Goal: Information Seeking & Learning: Learn about a topic

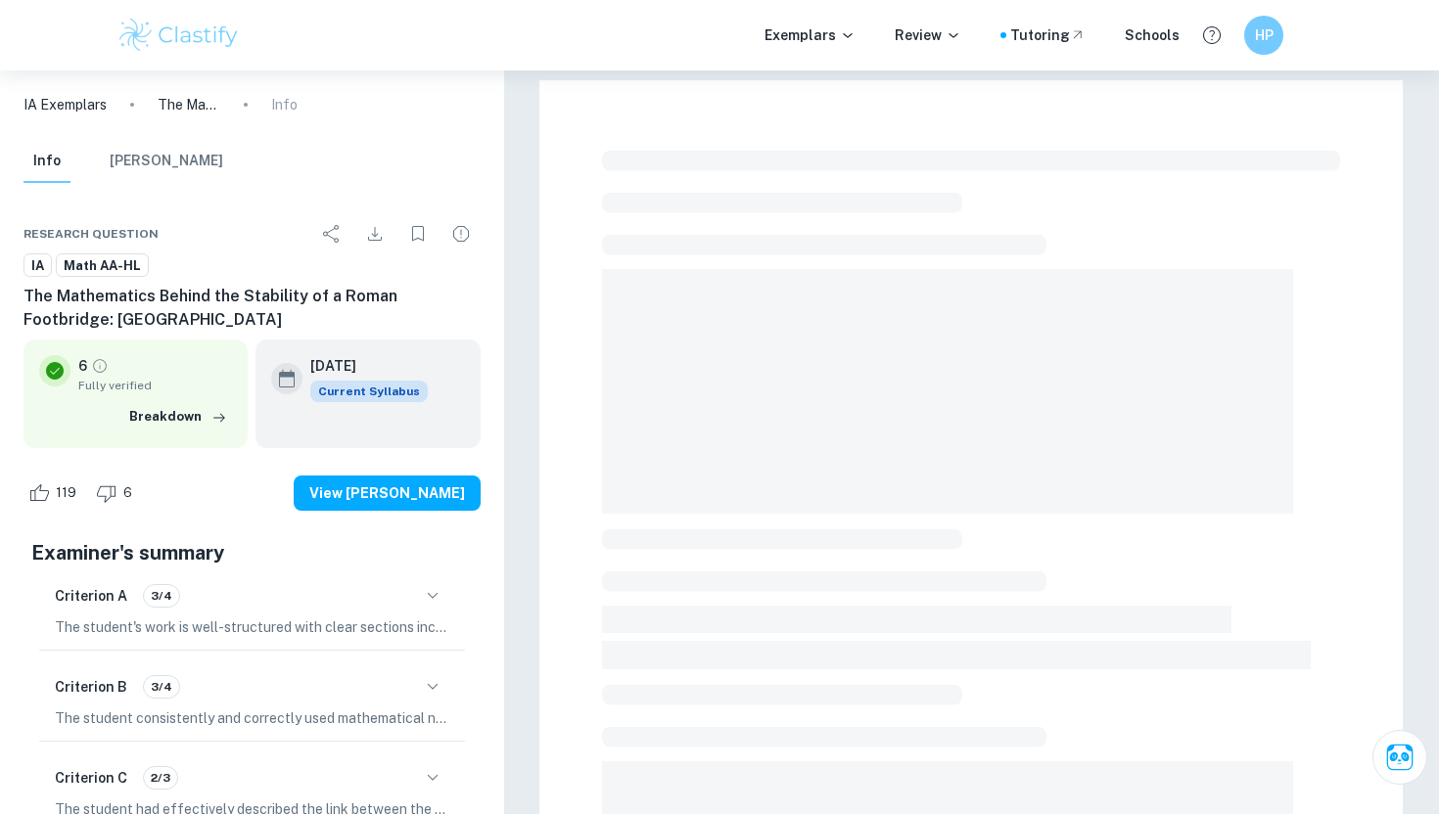
scroll to position [497, 0]
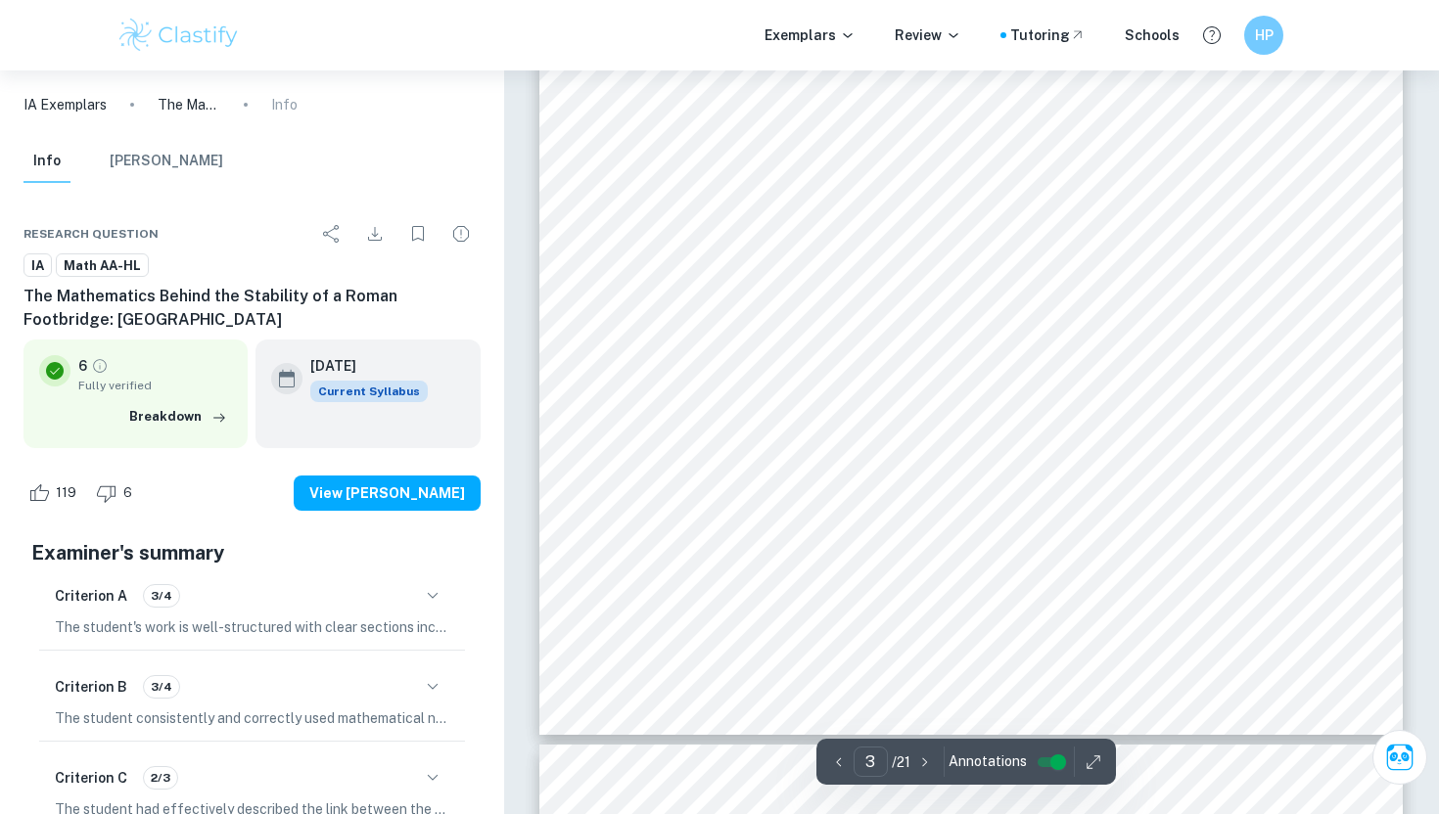
scroll to position [4042, 0]
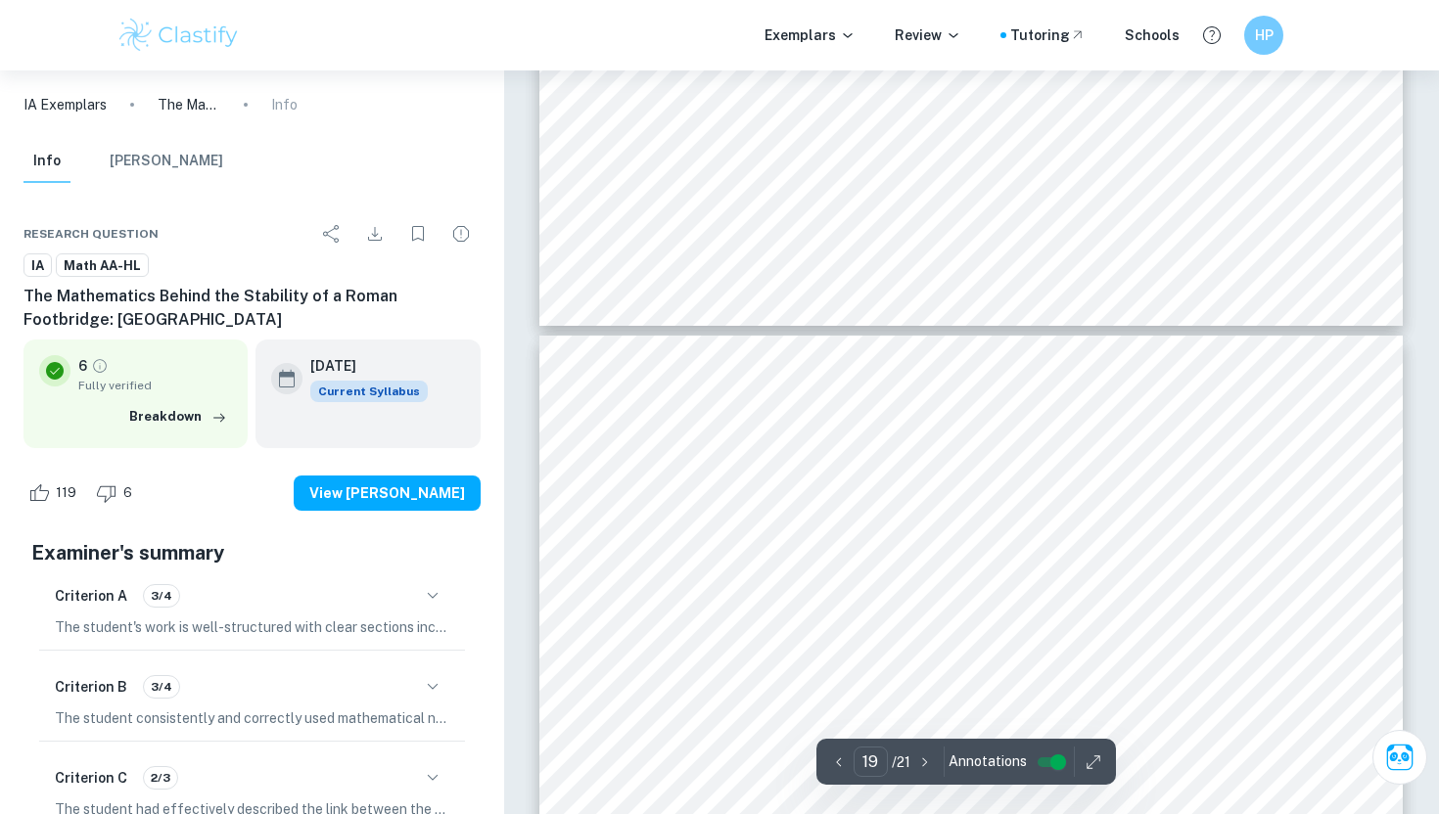
type input "20"
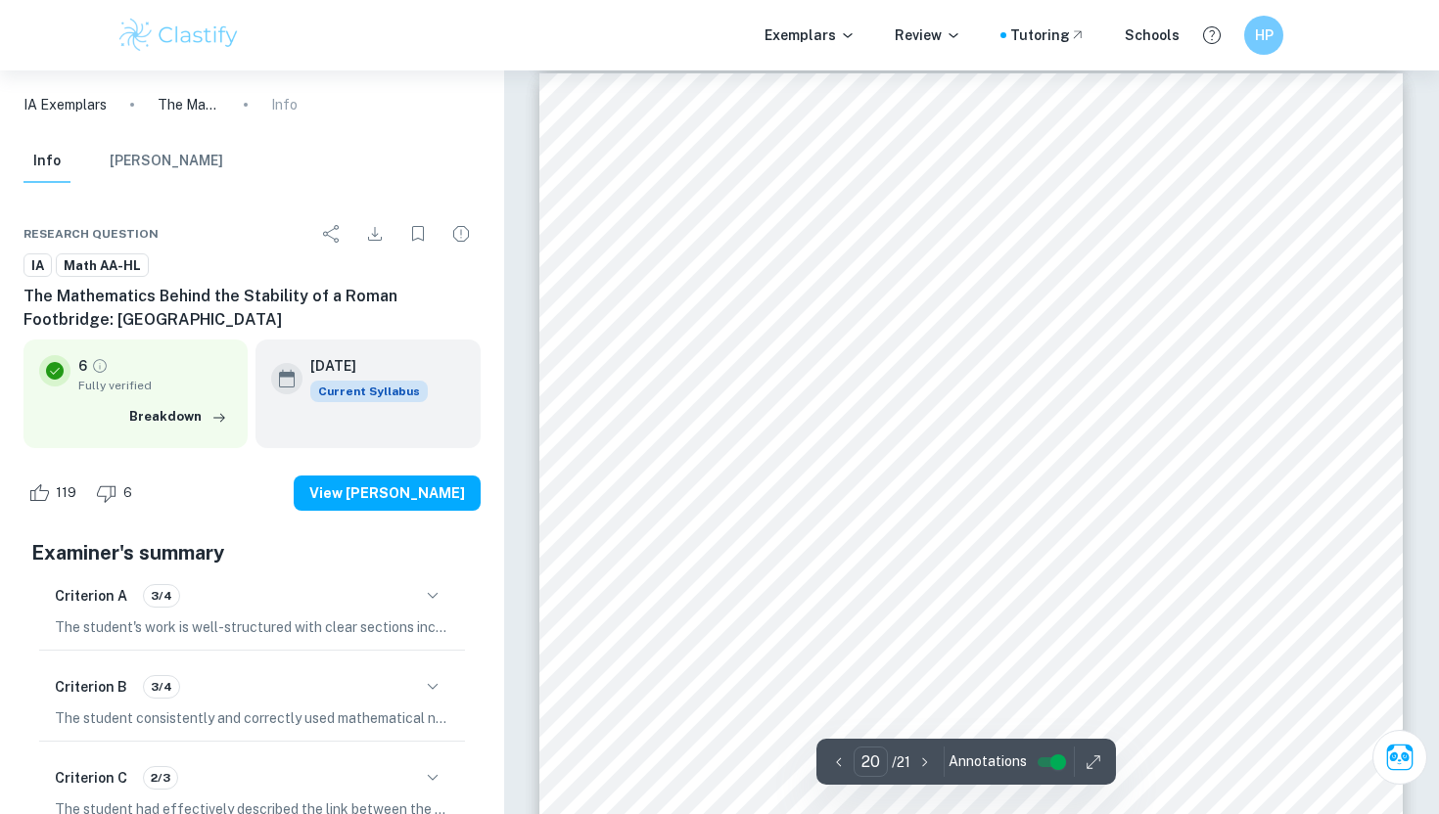
scroll to position [23636, 0]
